Goal: Find specific page/section: Find specific page/section

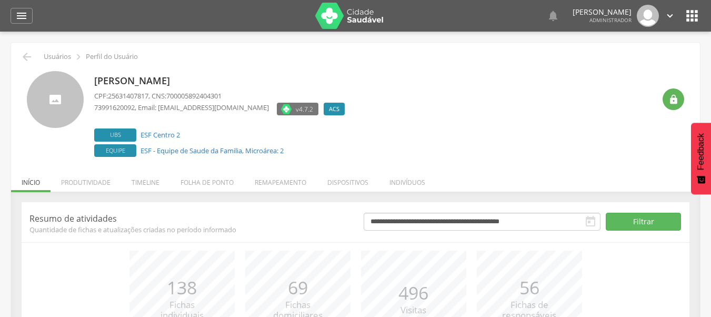
drag, startPoint x: 95, startPoint y: 78, endPoint x: 248, endPoint y: 83, distance: 153.7
click at [248, 83] on p "[PERSON_NAME]" at bounding box center [222, 81] width 256 height 14
copy p "[PERSON_NAME]"
click at [21, 12] on icon "" at bounding box center [21, 15] width 13 height 13
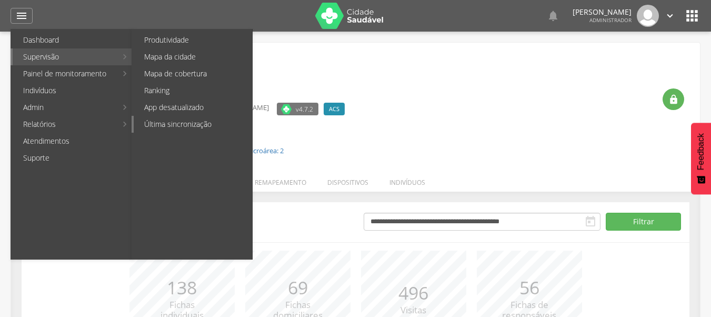
click at [205, 125] on link "Última sincronização" at bounding box center [193, 124] width 118 height 17
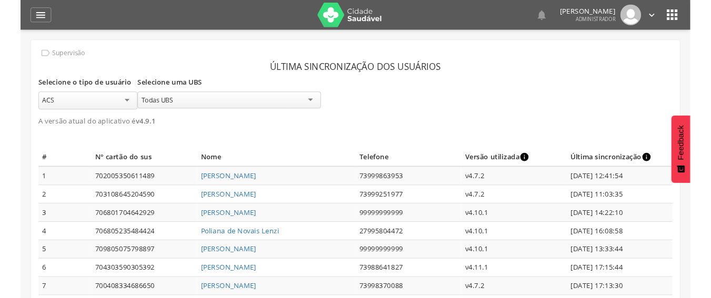
scroll to position [1224, 0]
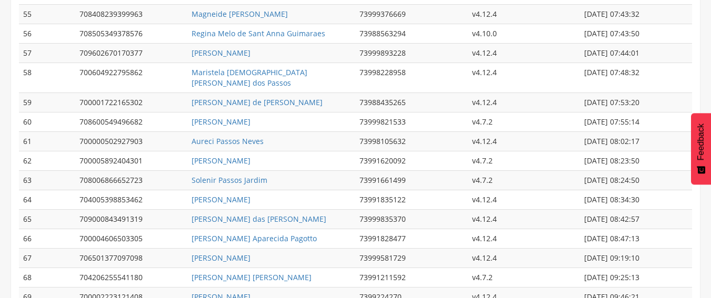
click at [627, 152] on td "29/09/2025 08:23:50" at bounding box center [636, 161] width 112 height 19
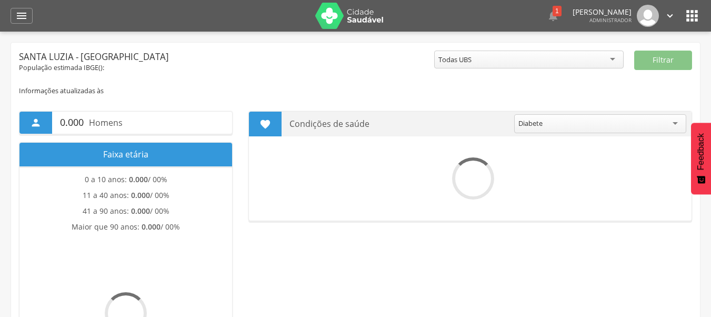
click at [689, 17] on icon "" at bounding box center [691, 15] width 17 height 17
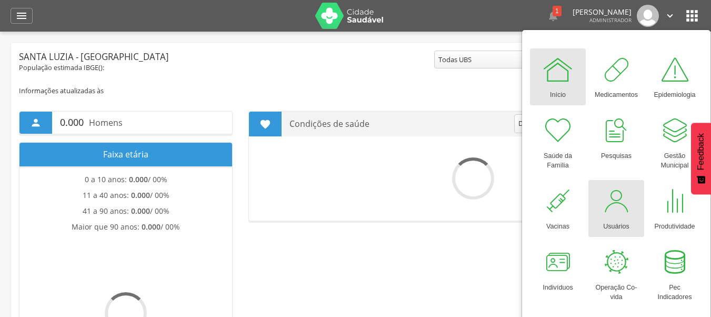
click at [610, 190] on div at bounding box center [616, 201] width 32 height 32
